Goal: Obtain resource: Download file/media

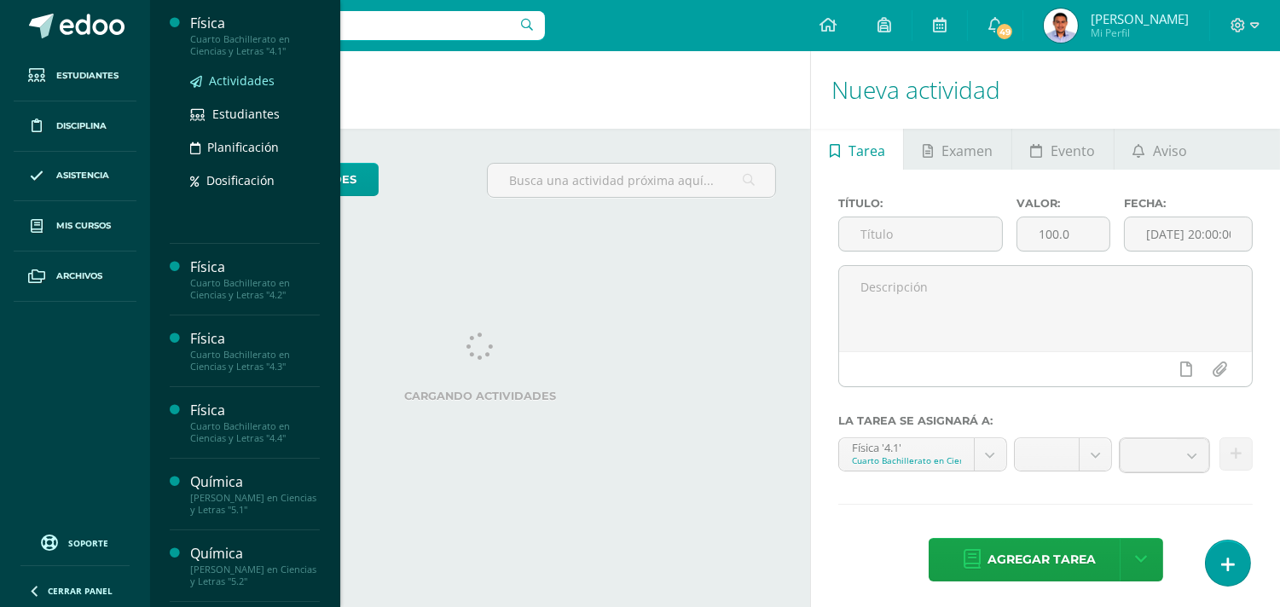
click at [232, 78] on span "Actividades" at bounding box center [242, 80] width 66 height 16
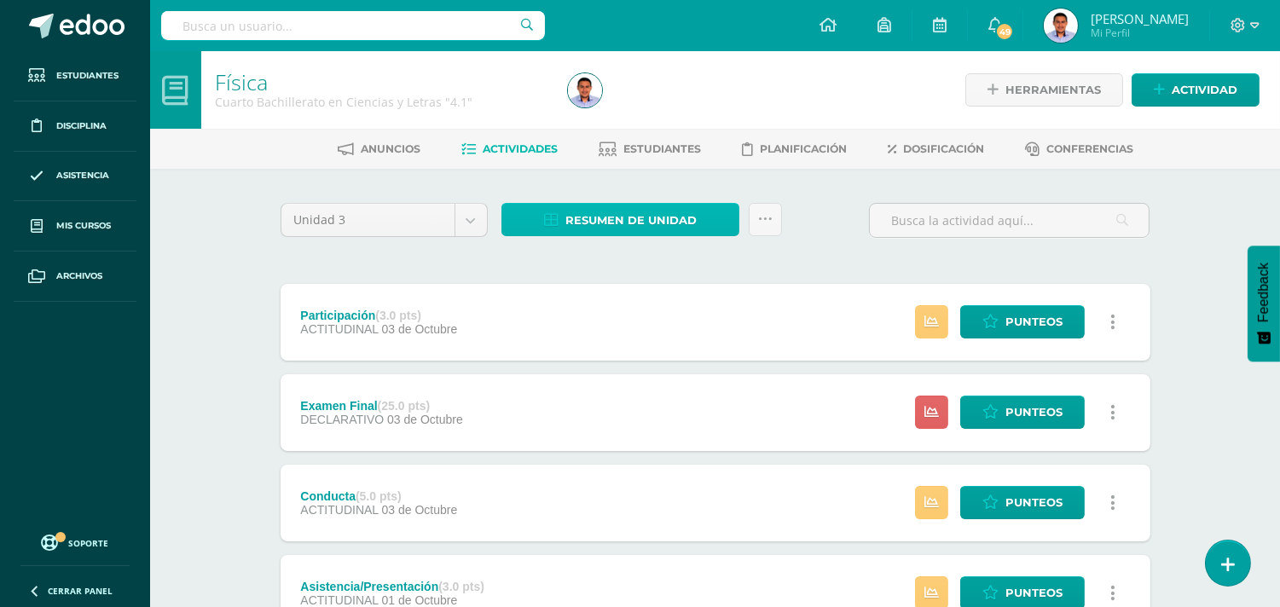
click at [650, 225] on span "Resumen de unidad" at bounding box center [630, 221] width 131 height 32
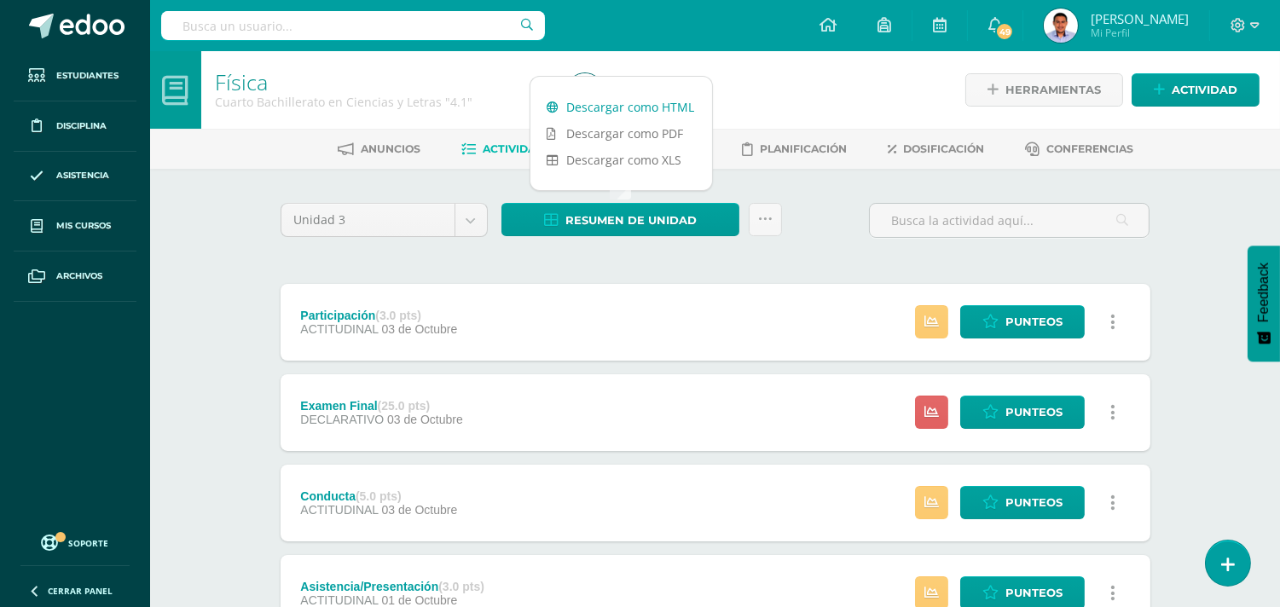
click at [612, 101] on link "Descargar como HTML" at bounding box center [621, 107] width 182 height 26
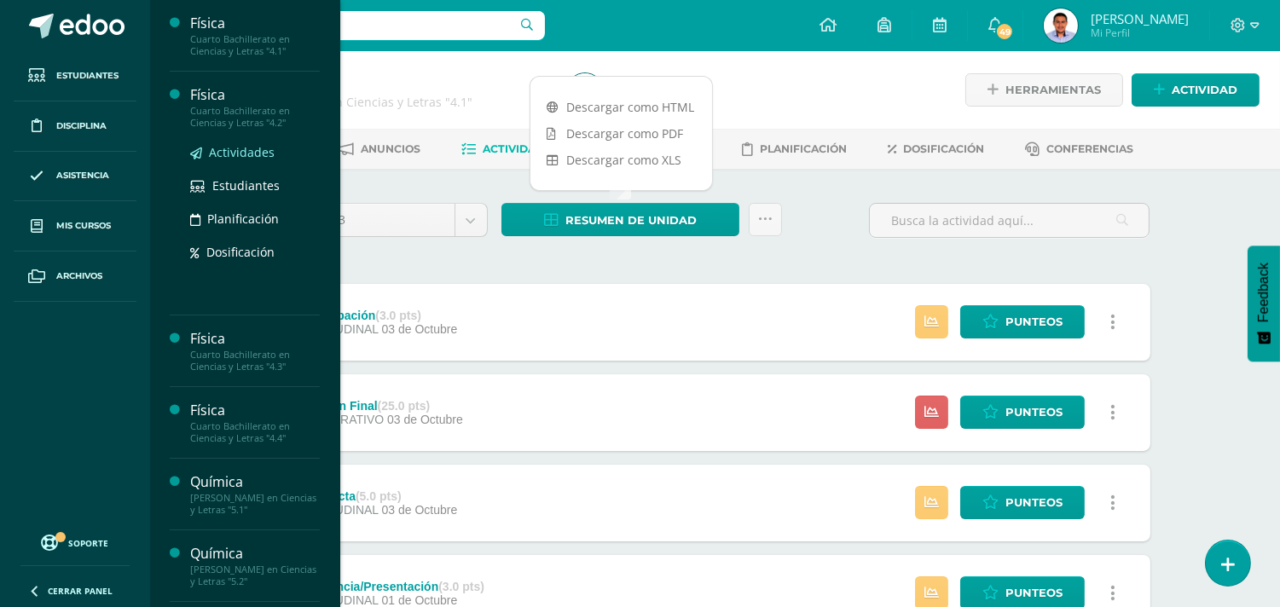
click at [240, 144] on span "Actividades" at bounding box center [242, 152] width 66 height 16
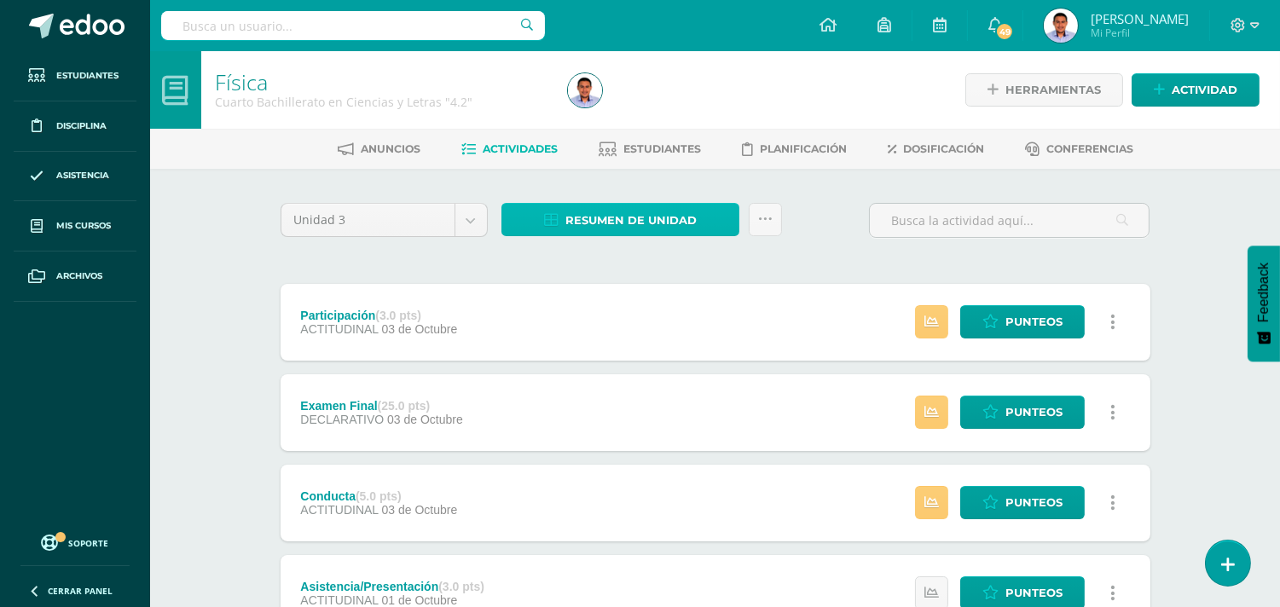
click at [635, 217] on span "Resumen de unidad" at bounding box center [630, 221] width 131 height 32
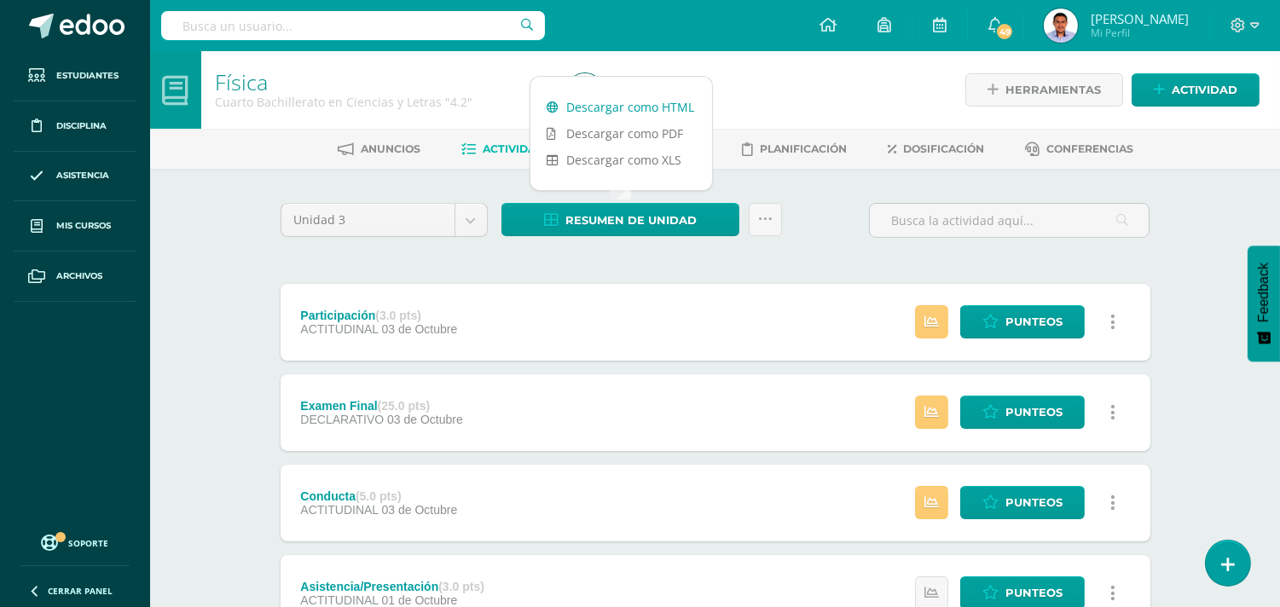
click at [609, 96] on link "Descargar como HTML" at bounding box center [621, 107] width 182 height 26
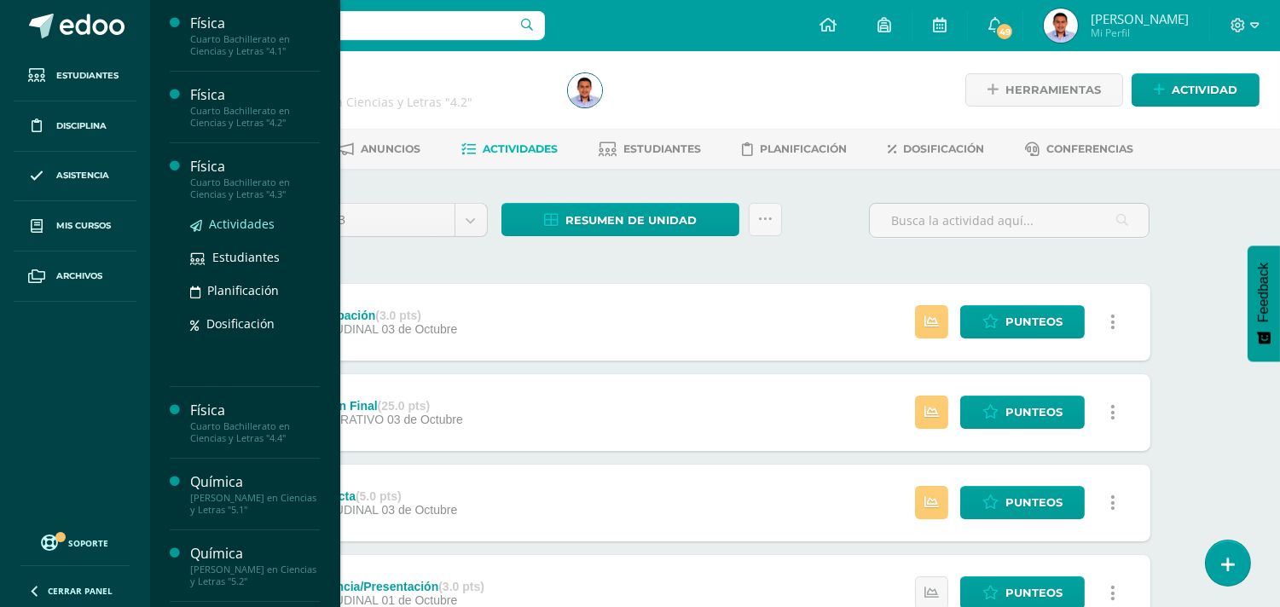
click at [254, 222] on span "Actividades" at bounding box center [242, 224] width 66 height 16
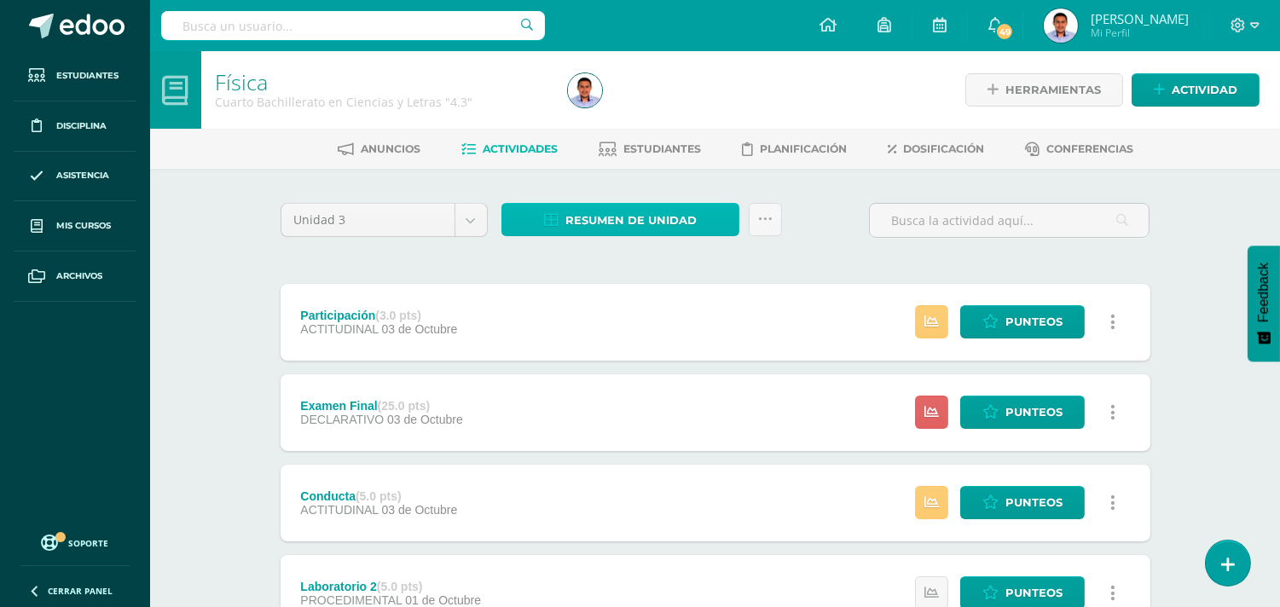
click at [541, 217] on link "Resumen de unidad" at bounding box center [620, 219] width 238 height 33
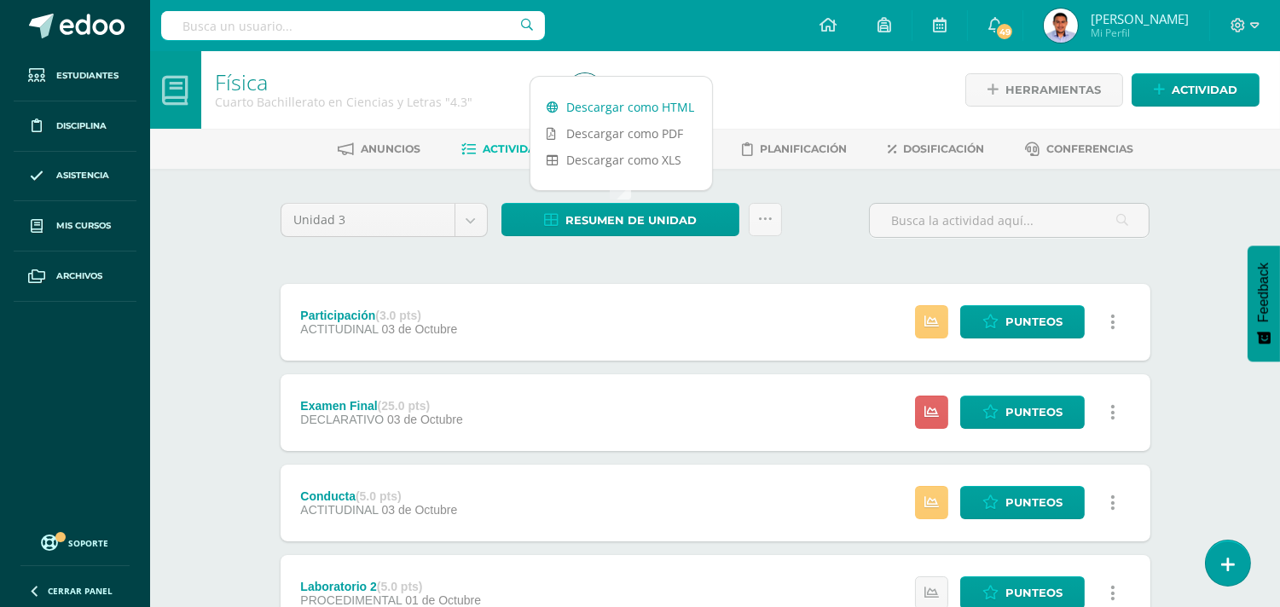
click at [599, 109] on link "Descargar como HTML" at bounding box center [621, 107] width 182 height 26
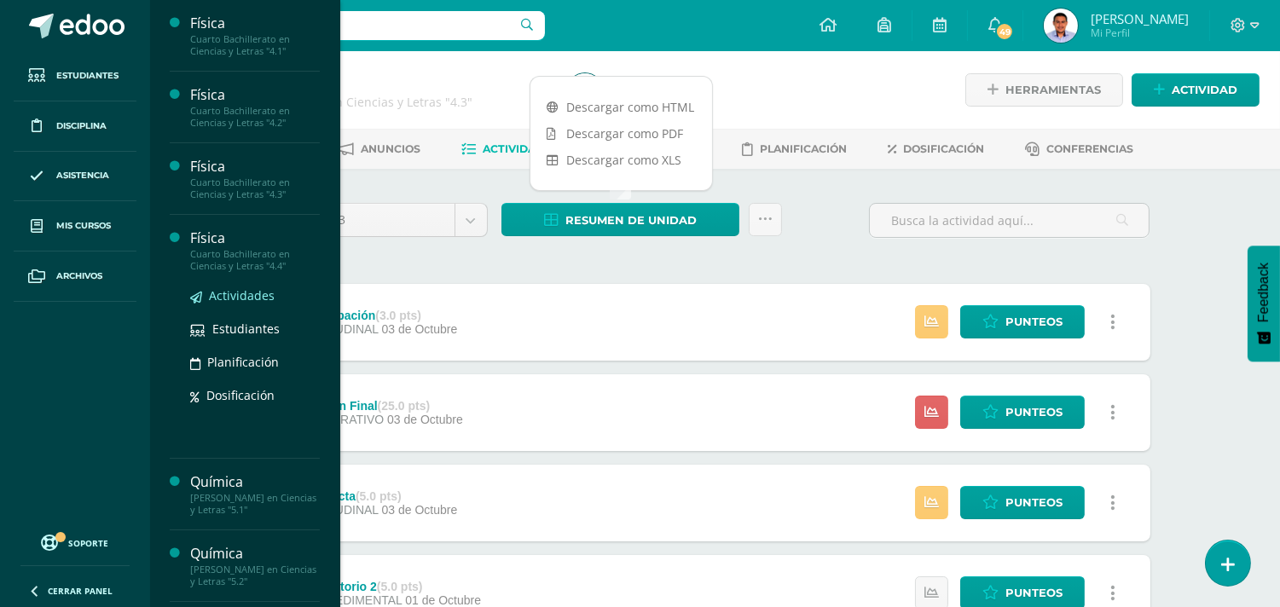
click at [232, 288] on span "Actividades" at bounding box center [242, 295] width 66 height 16
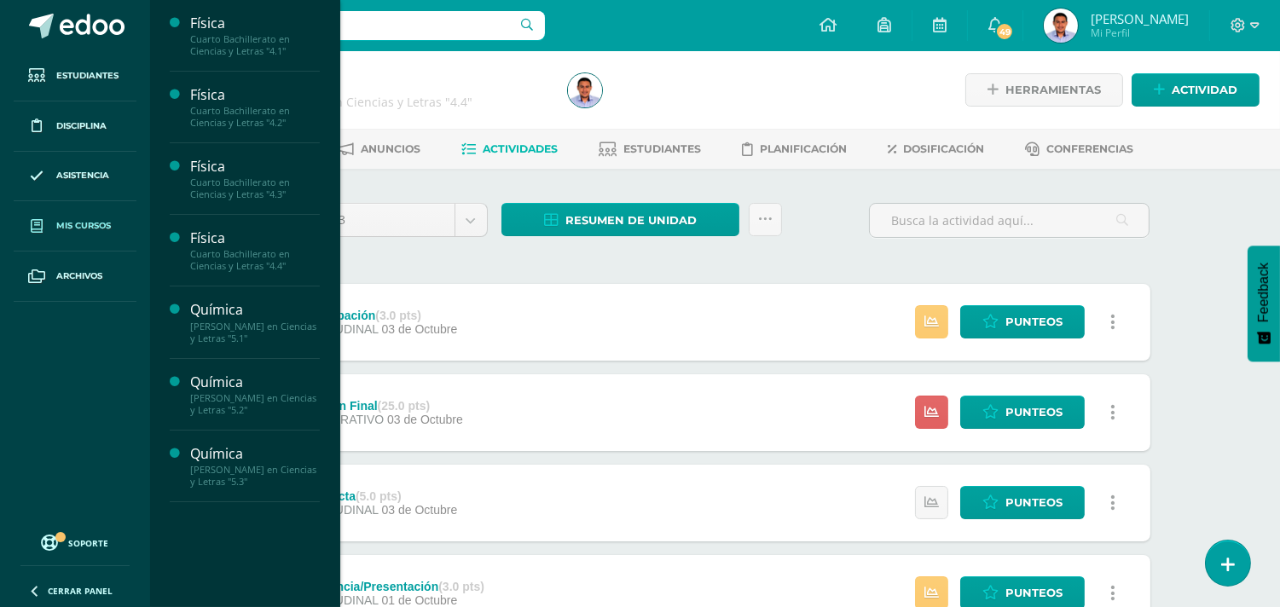
click at [75, 224] on span "Mis cursos" at bounding box center [83, 226] width 55 height 14
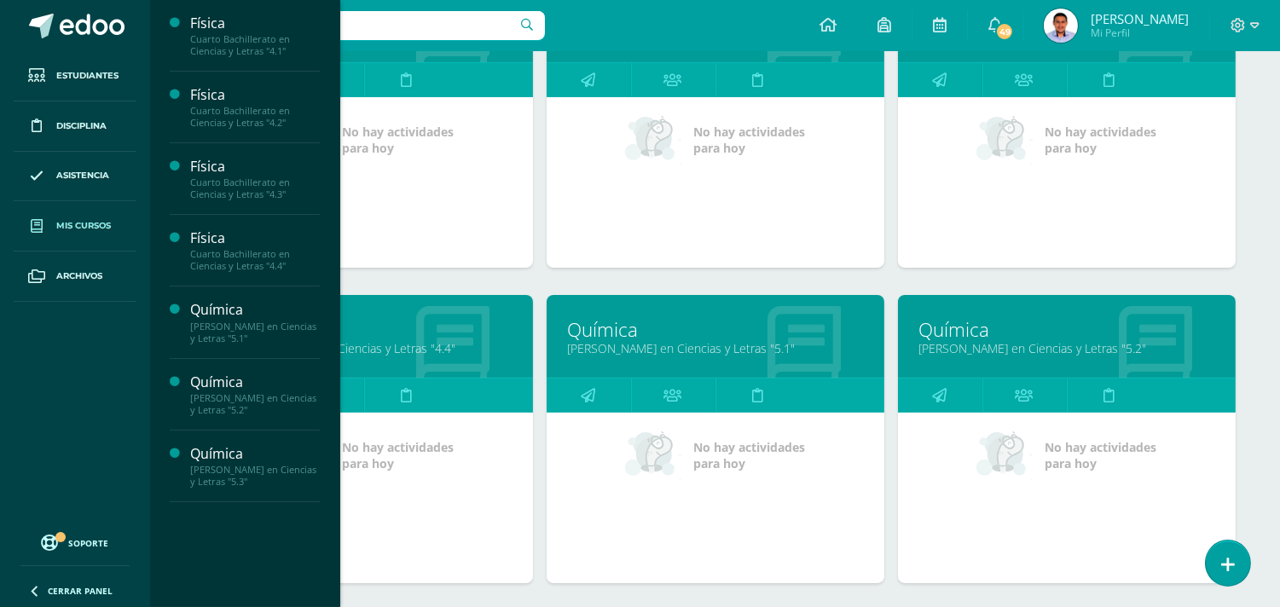
scroll to position [379, 0]
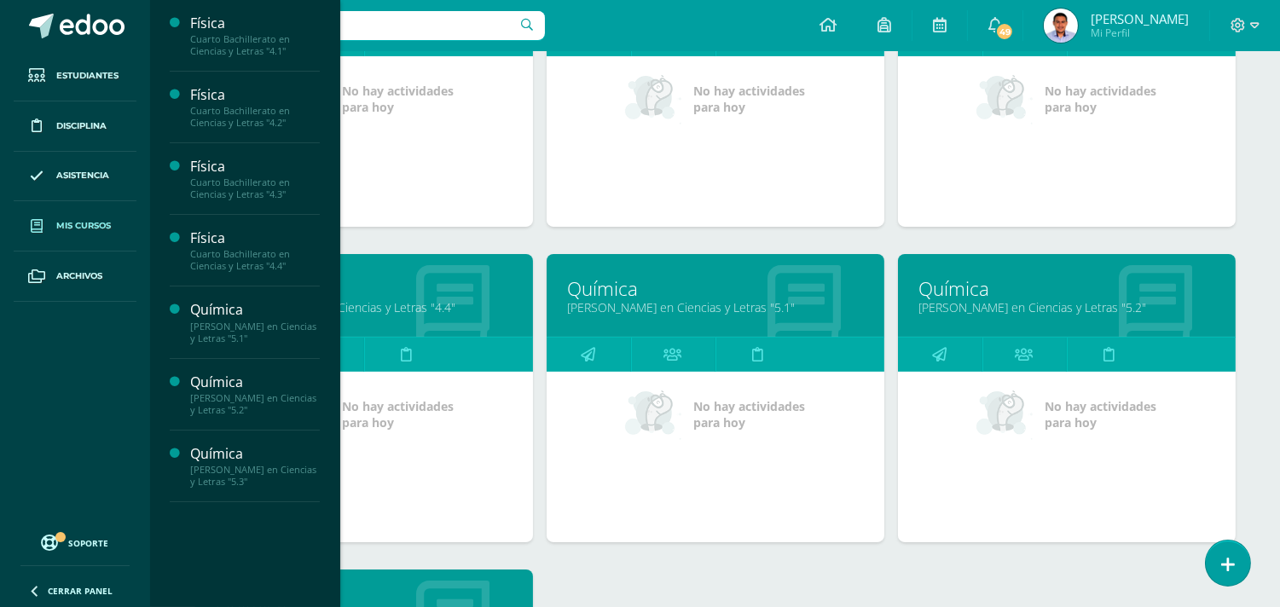
drag, startPoint x: 601, startPoint y: 287, endPoint x: 601, endPoint y: 233, distance: 53.7
click at [601, 233] on div "Física Cuarto Bachillerato en Ciencias y Letras "4.2" No hay actividades para h…" at bounding box center [715, 96] width 351 height 315
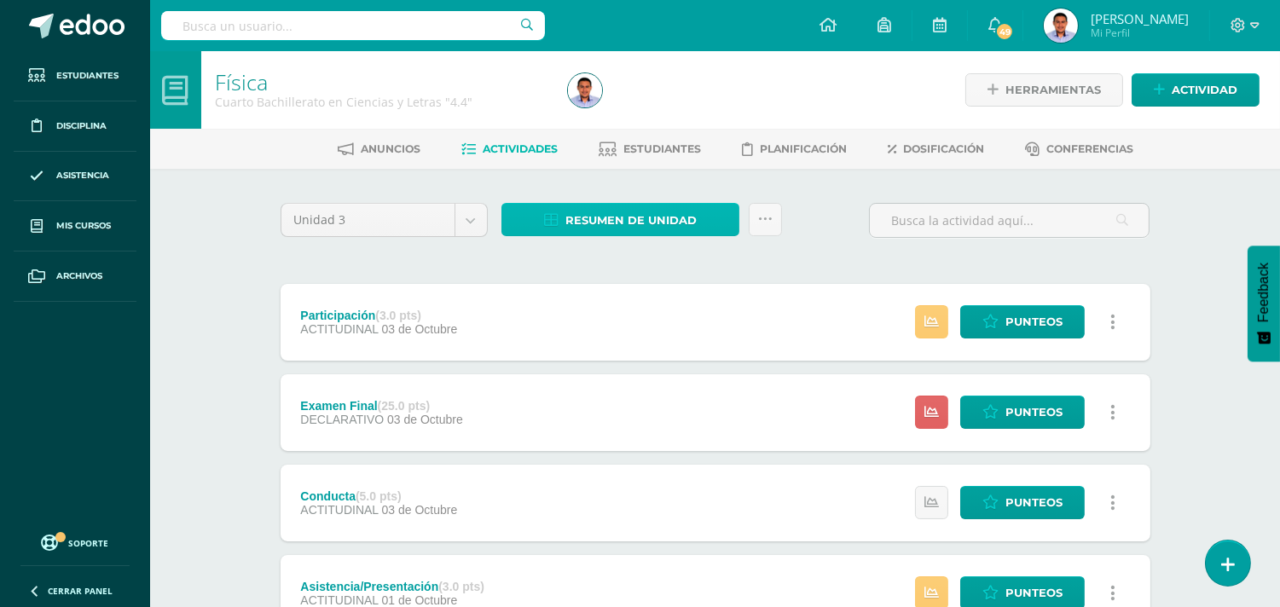
click at [555, 214] on icon at bounding box center [551, 220] width 14 height 14
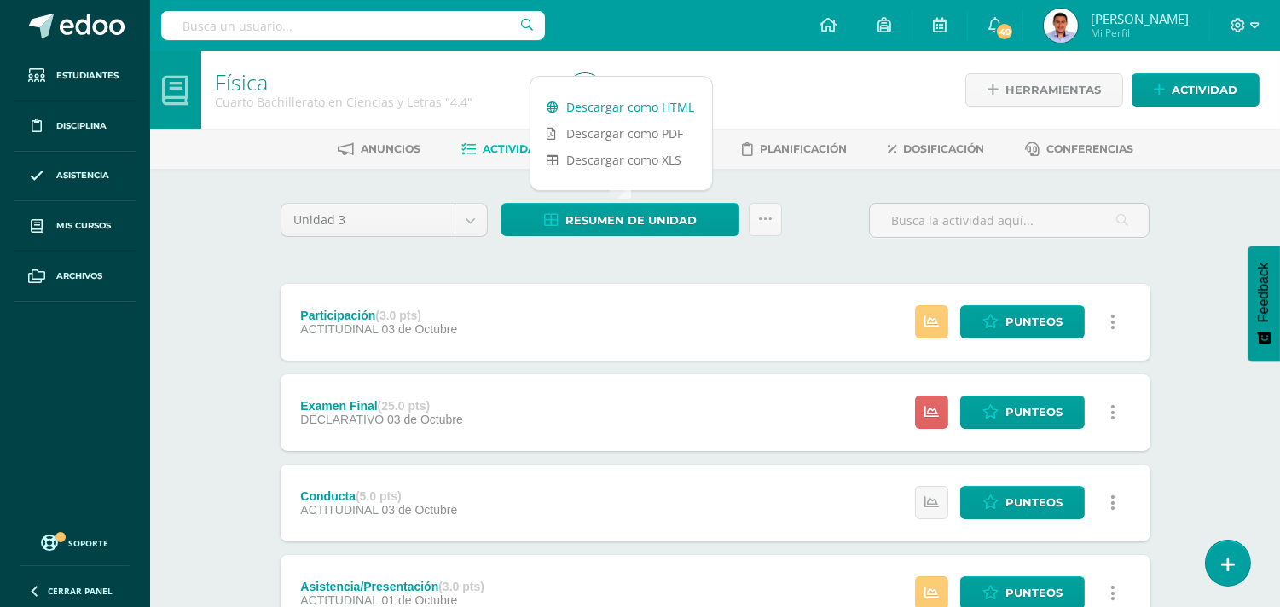
click at [593, 104] on link "Descargar como HTML" at bounding box center [621, 107] width 182 height 26
